Goal: Information Seeking & Learning: Learn about a topic

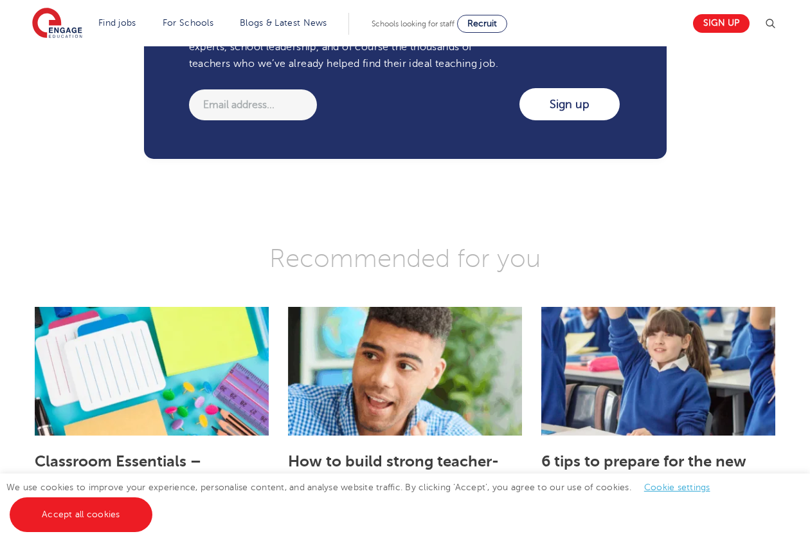
scroll to position [1543, 0]
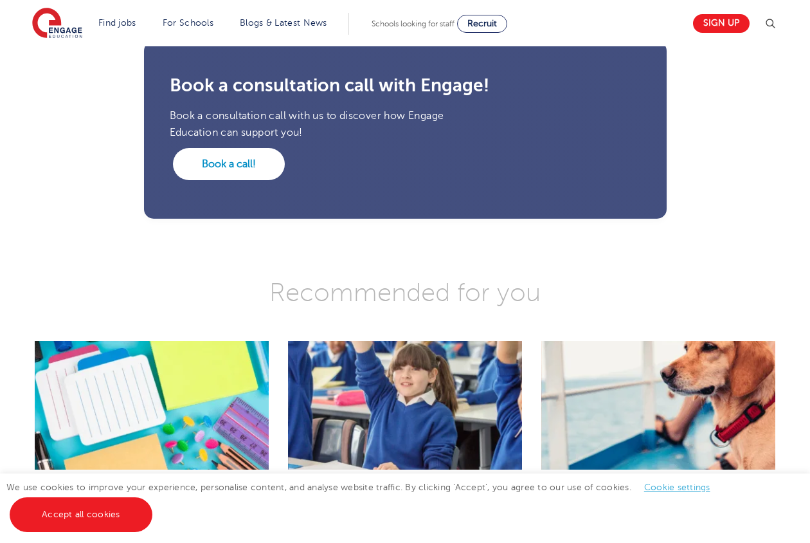
scroll to position [2444, 0]
